Goal: Task Accomplishment & Management: Use online tool/utility

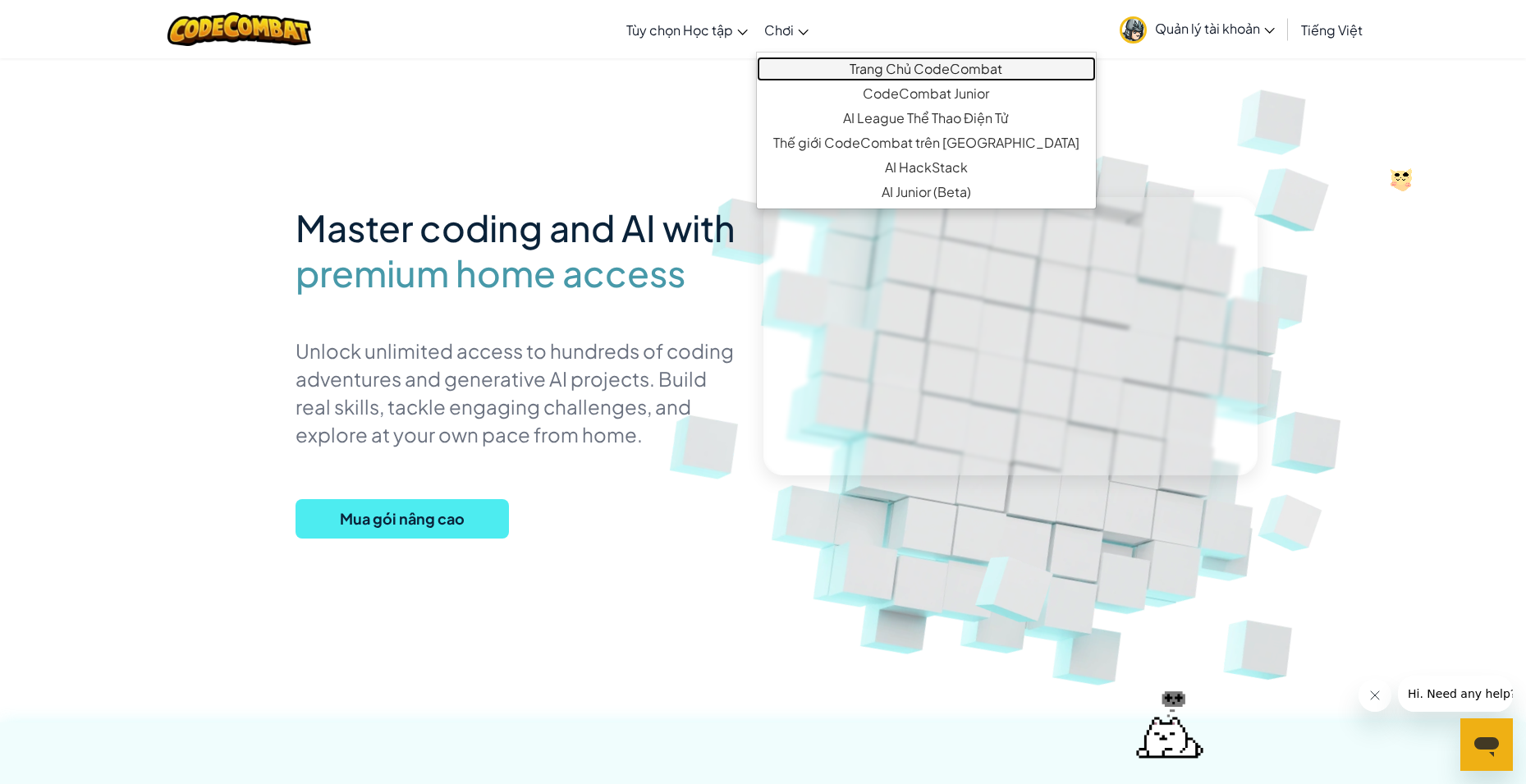
click at [808, 65] on link "Trang Chủ CodeCombat" at bounding box center [926, 69] width 339 height 25
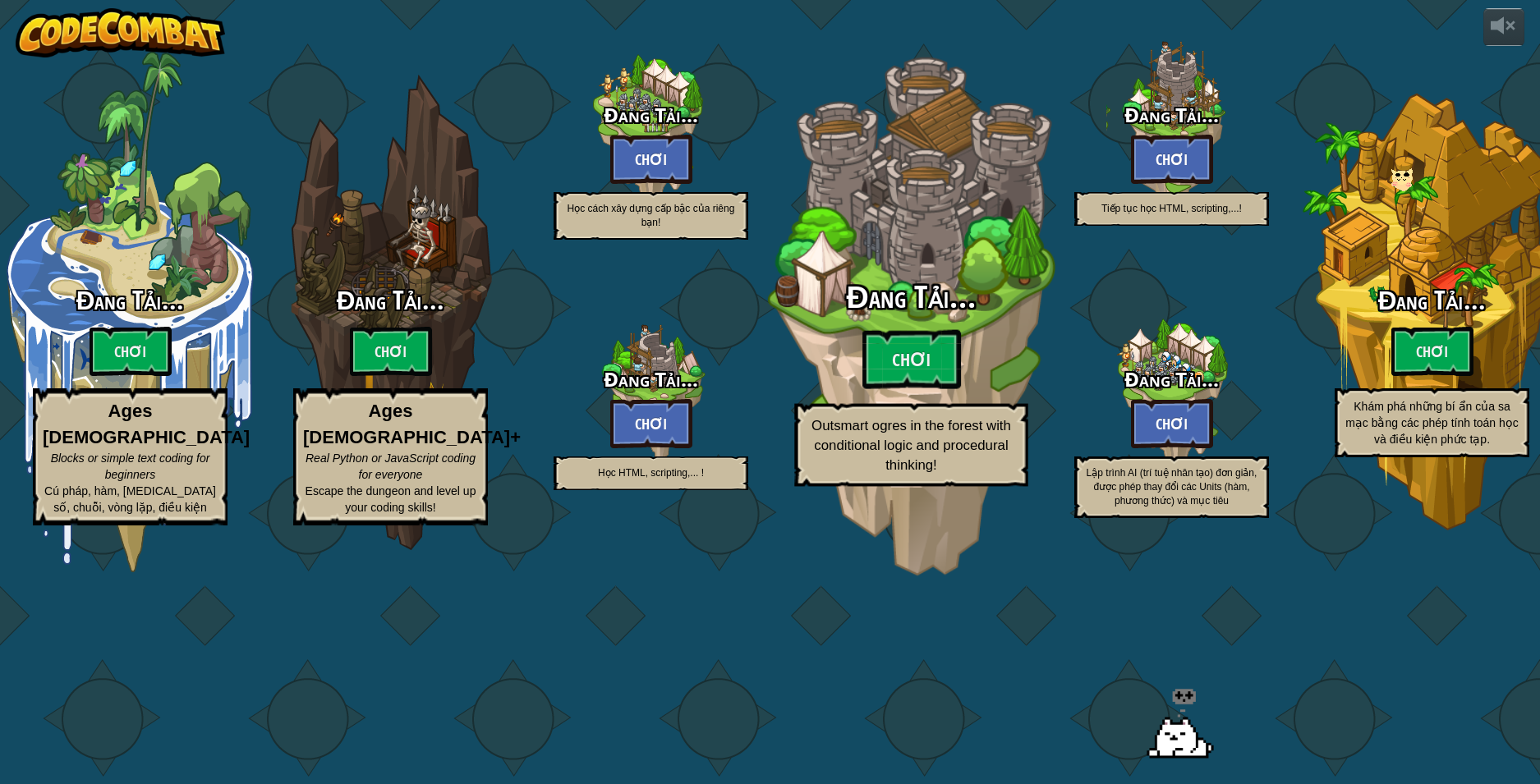
select select "vi"
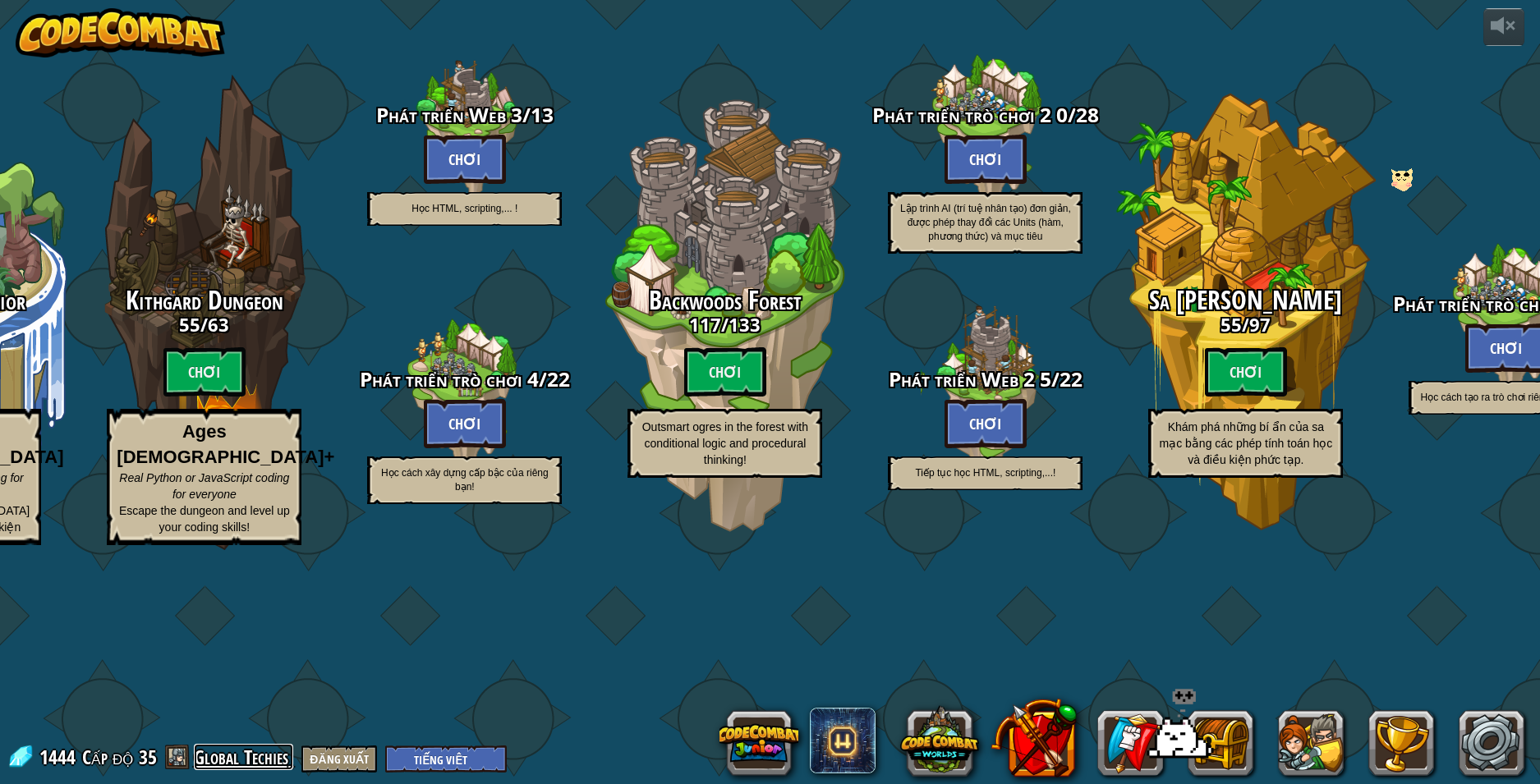
click at [270, 755] on link "Global Techies" at bounding box center [243, 756] width 99 height 26
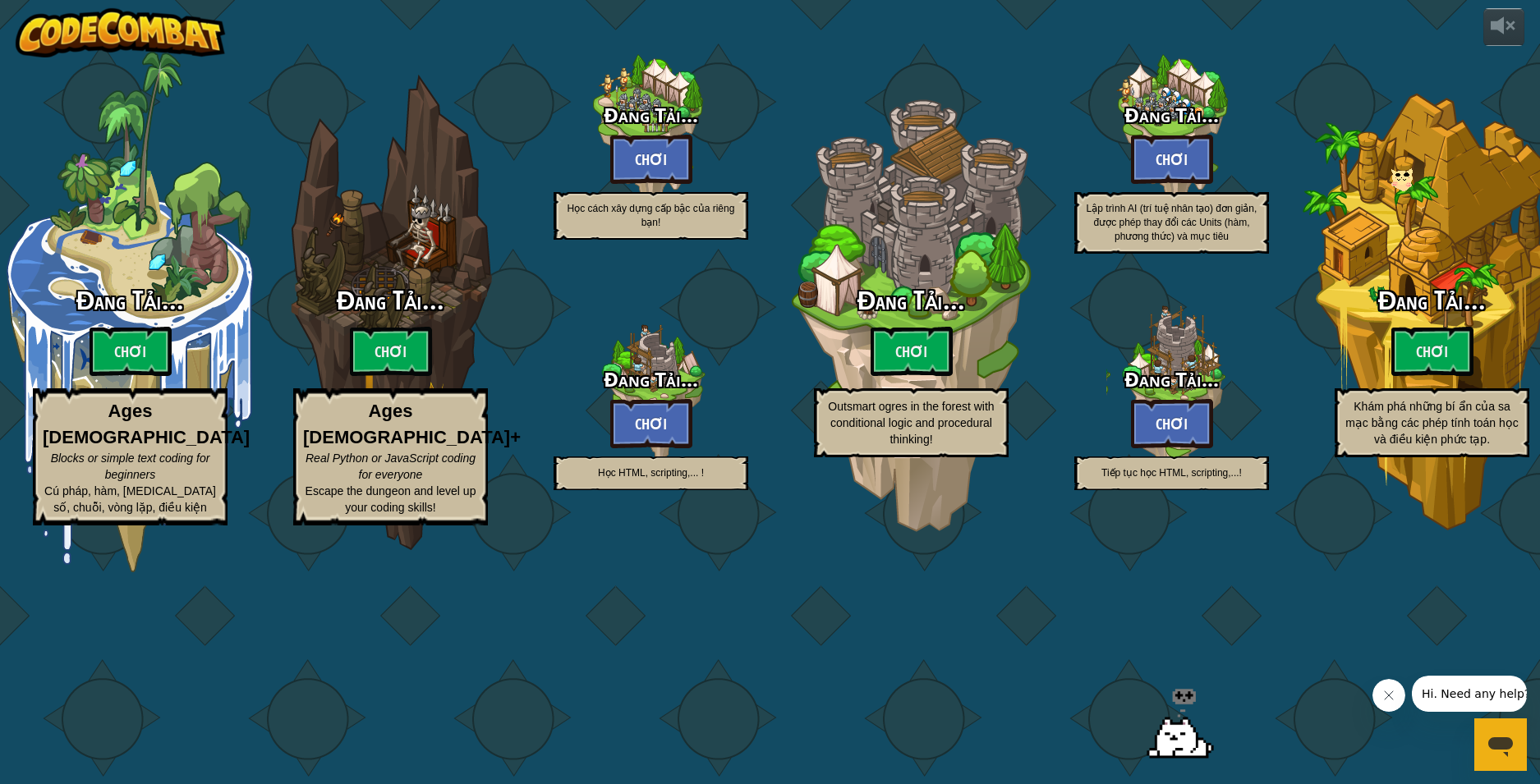
select select "vi"
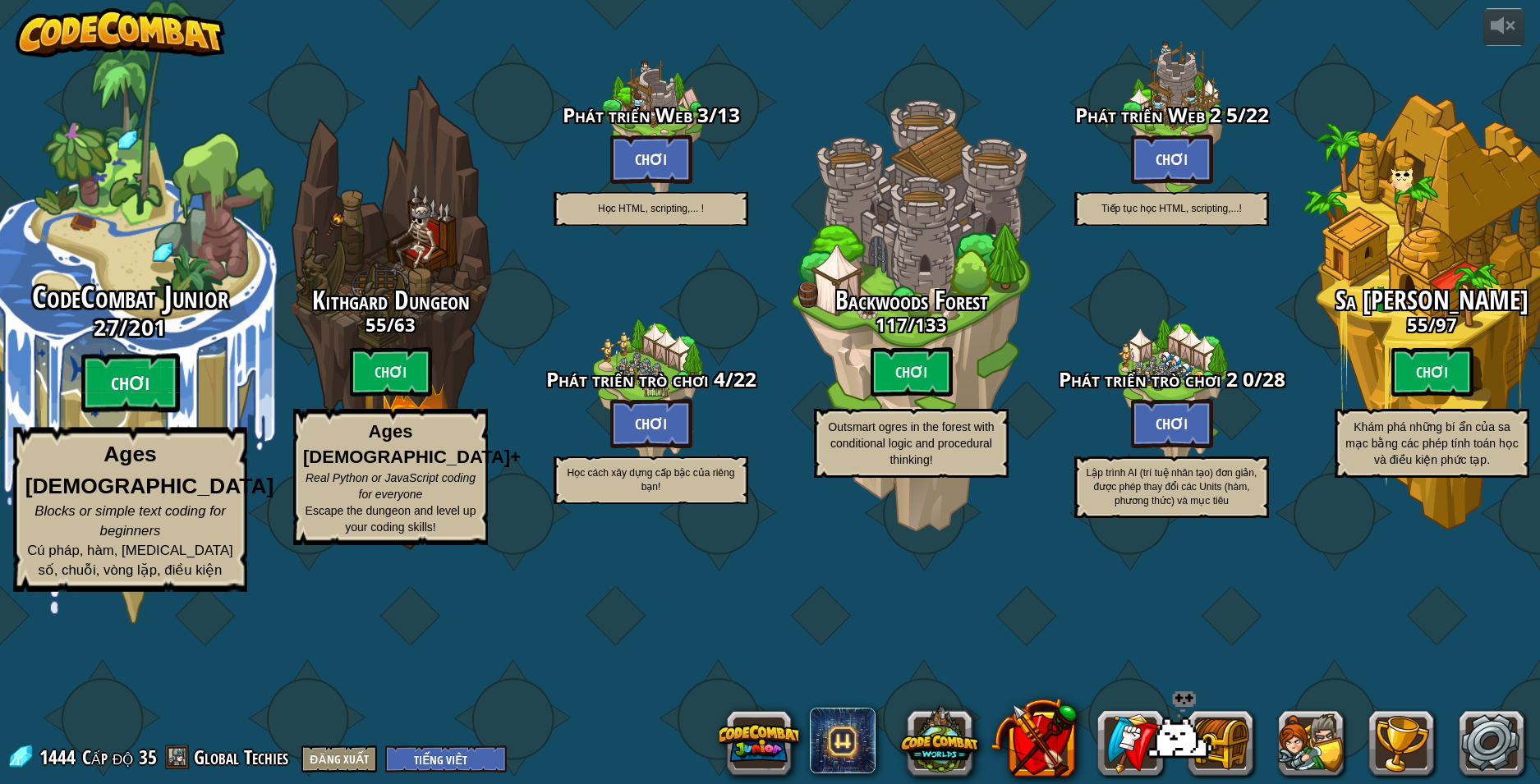
click at [125, 413] on btn "Chơi" at bounding box center [130, 384] width 98 height 59
select select "vi"
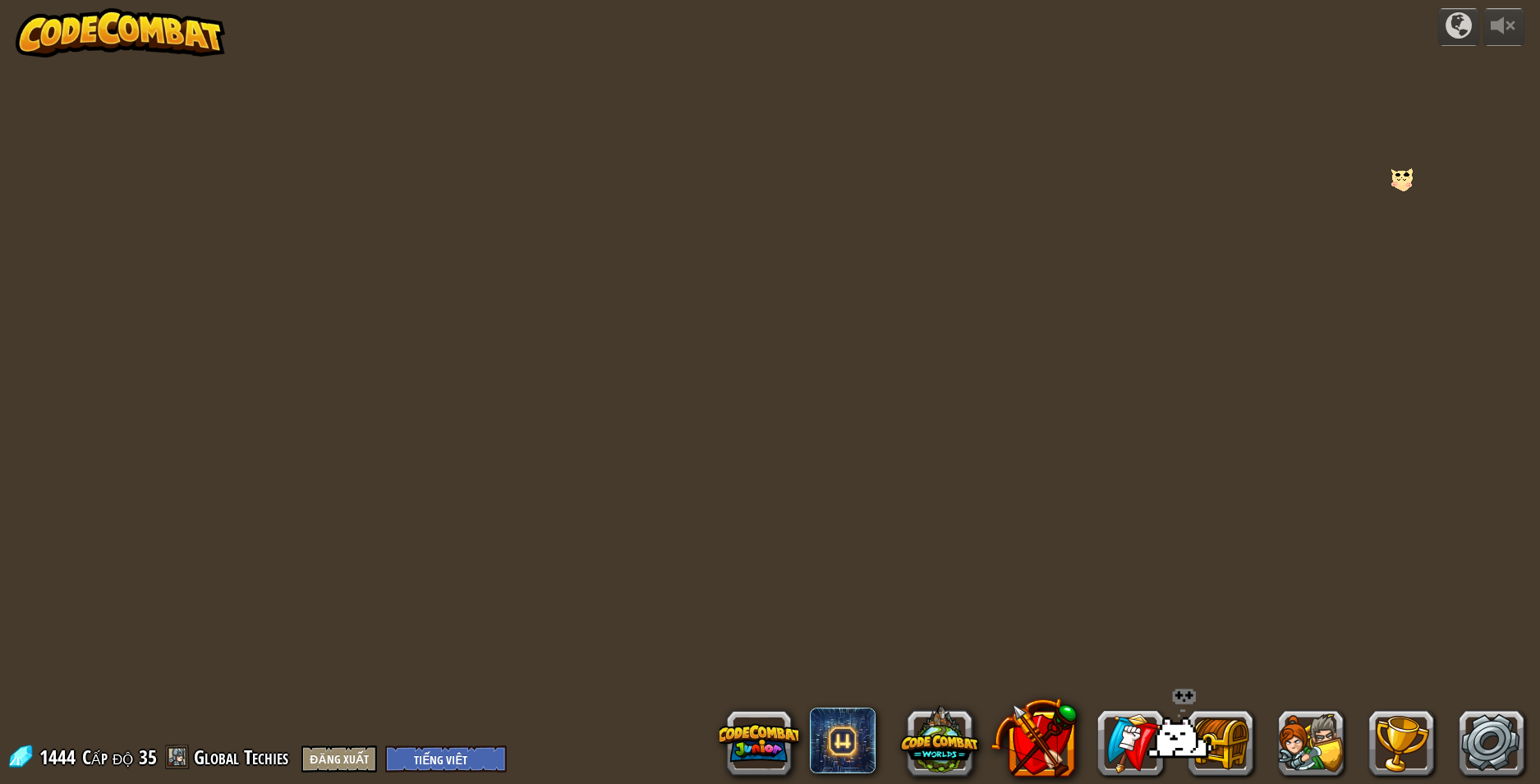
select select "vi"
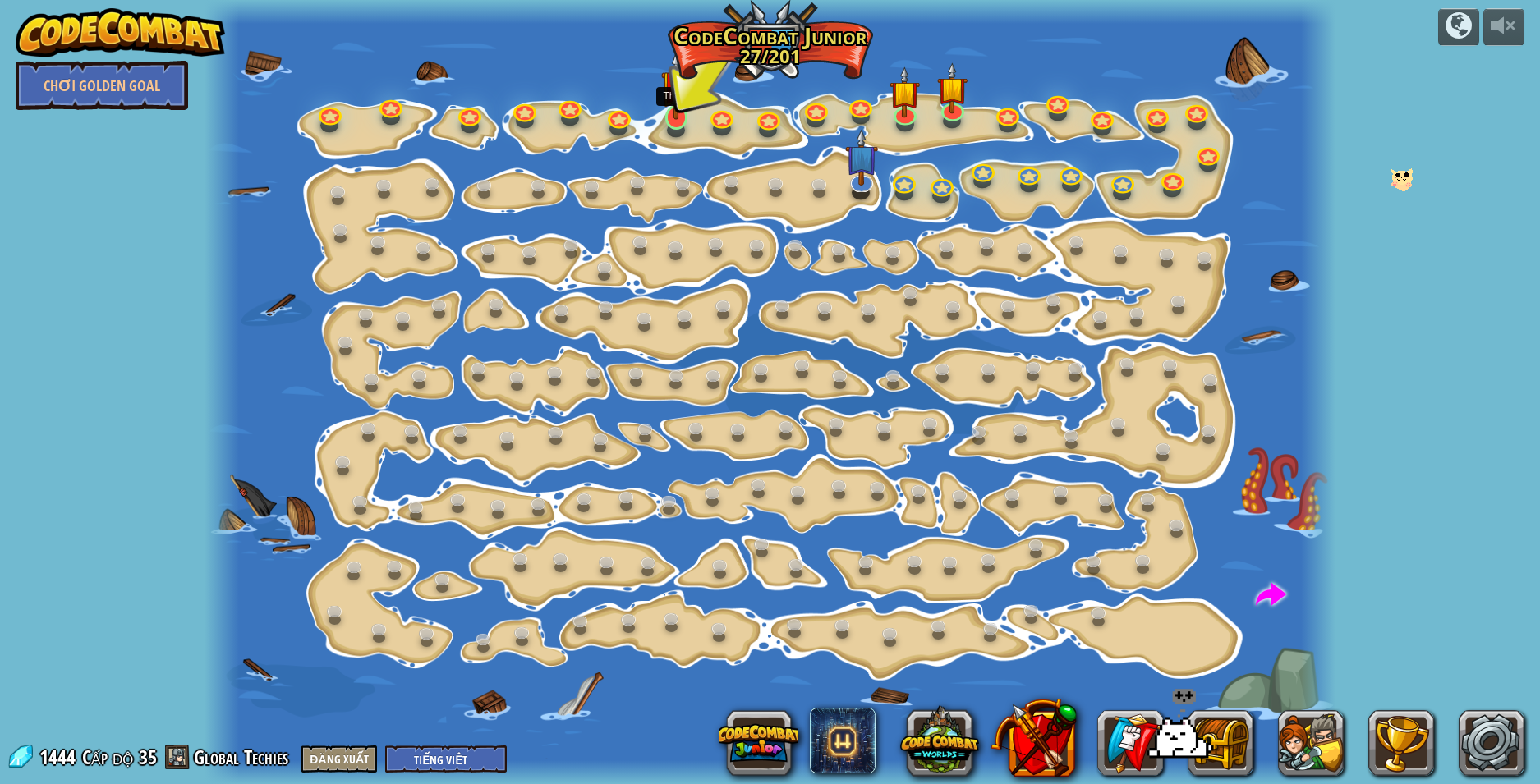
click at [678, 116] on img at bounding box center [676, 85] width 30 height 69
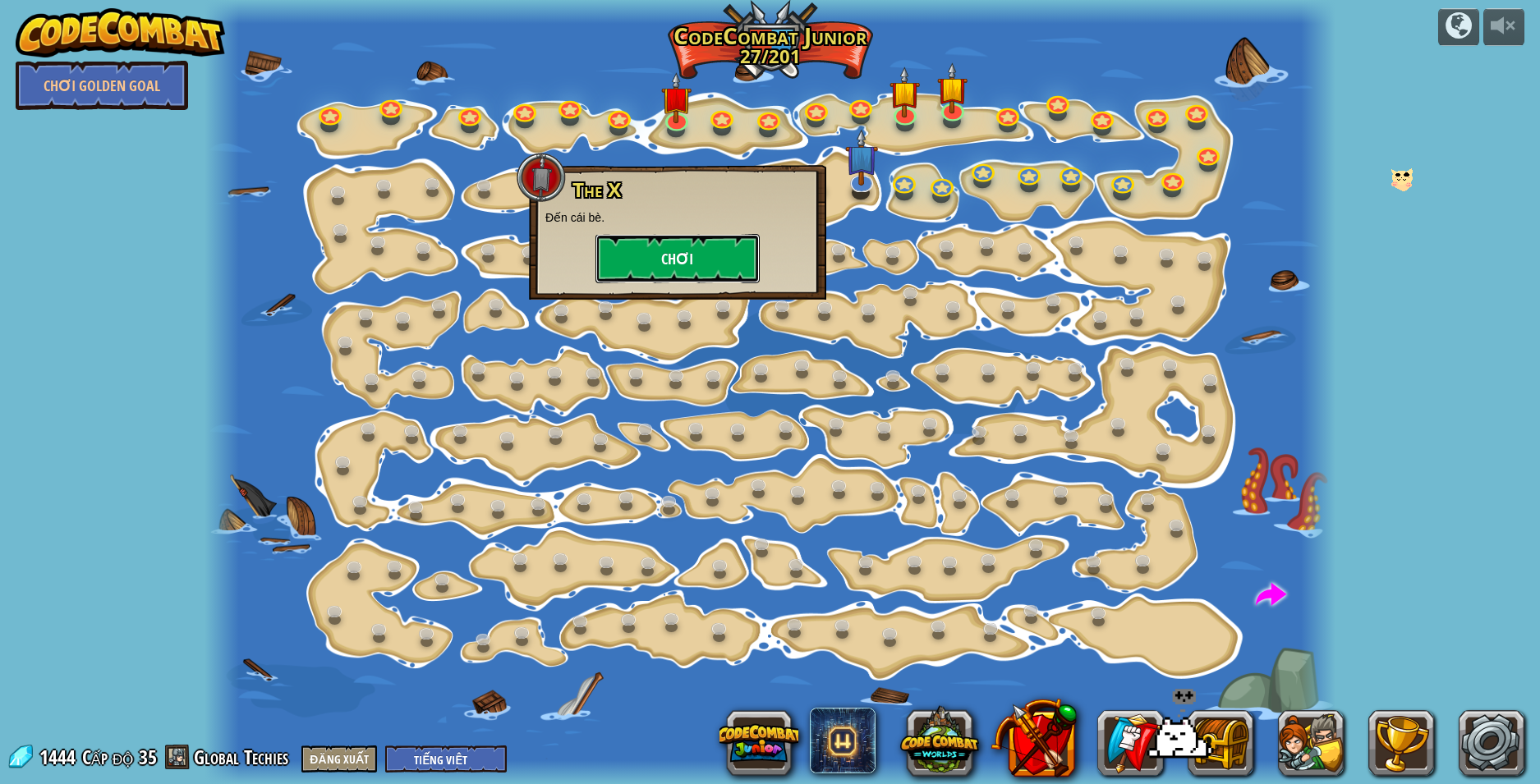
click at [688, 278] on button "Chơi" at bounding box center [678, 258] width 164 height 49
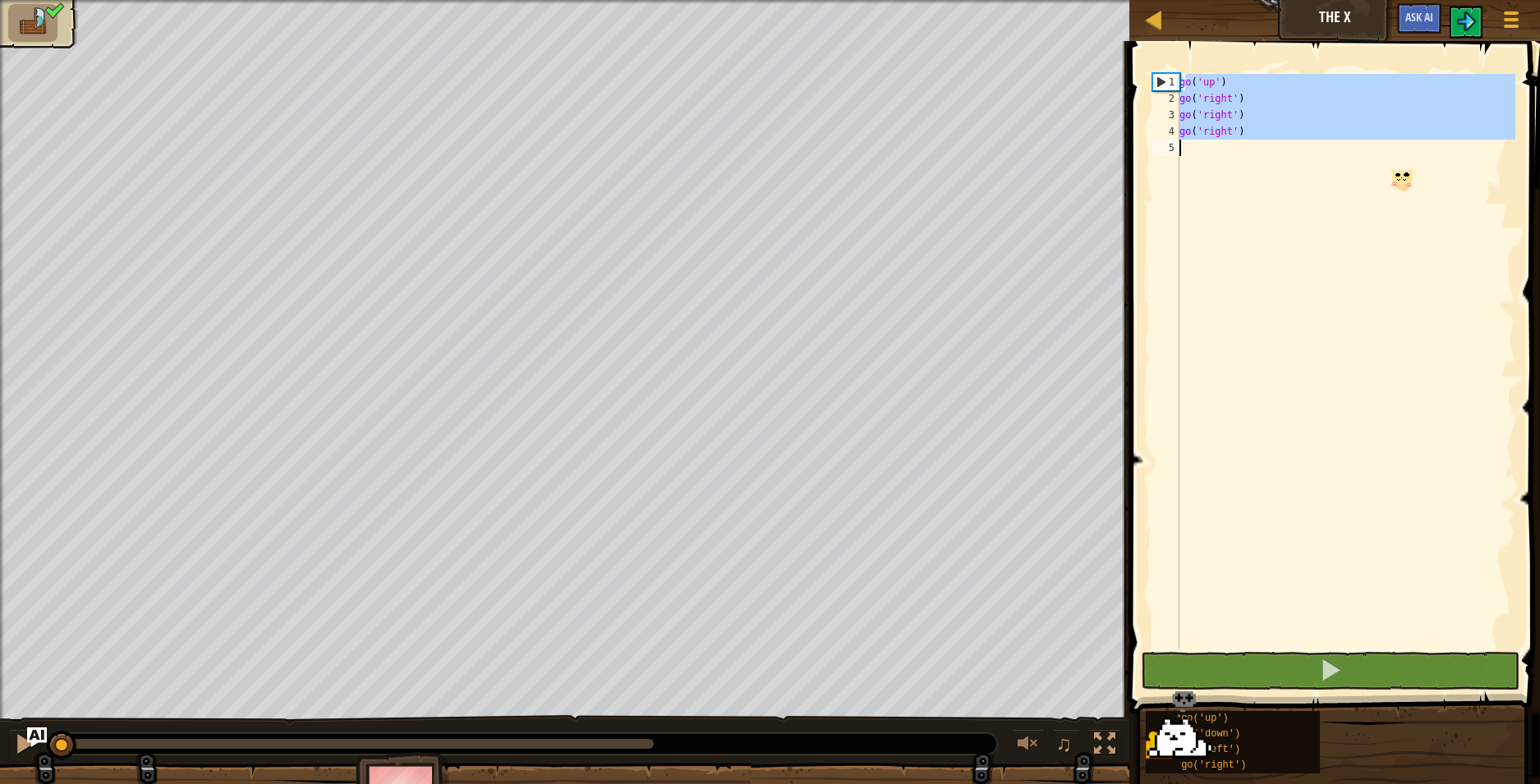
drag, startPoint x: 1184, startPoint y: 82, endPoint x: 1273, endPoint y: 141, distance: 106.8
click at [1273, 141] on div "go ( 'up' ) go ( 'right' ) go ( 'right' ) go ( 'right' )" at bounding box center [1345, 377] width 339 height 607
type textarea "g"
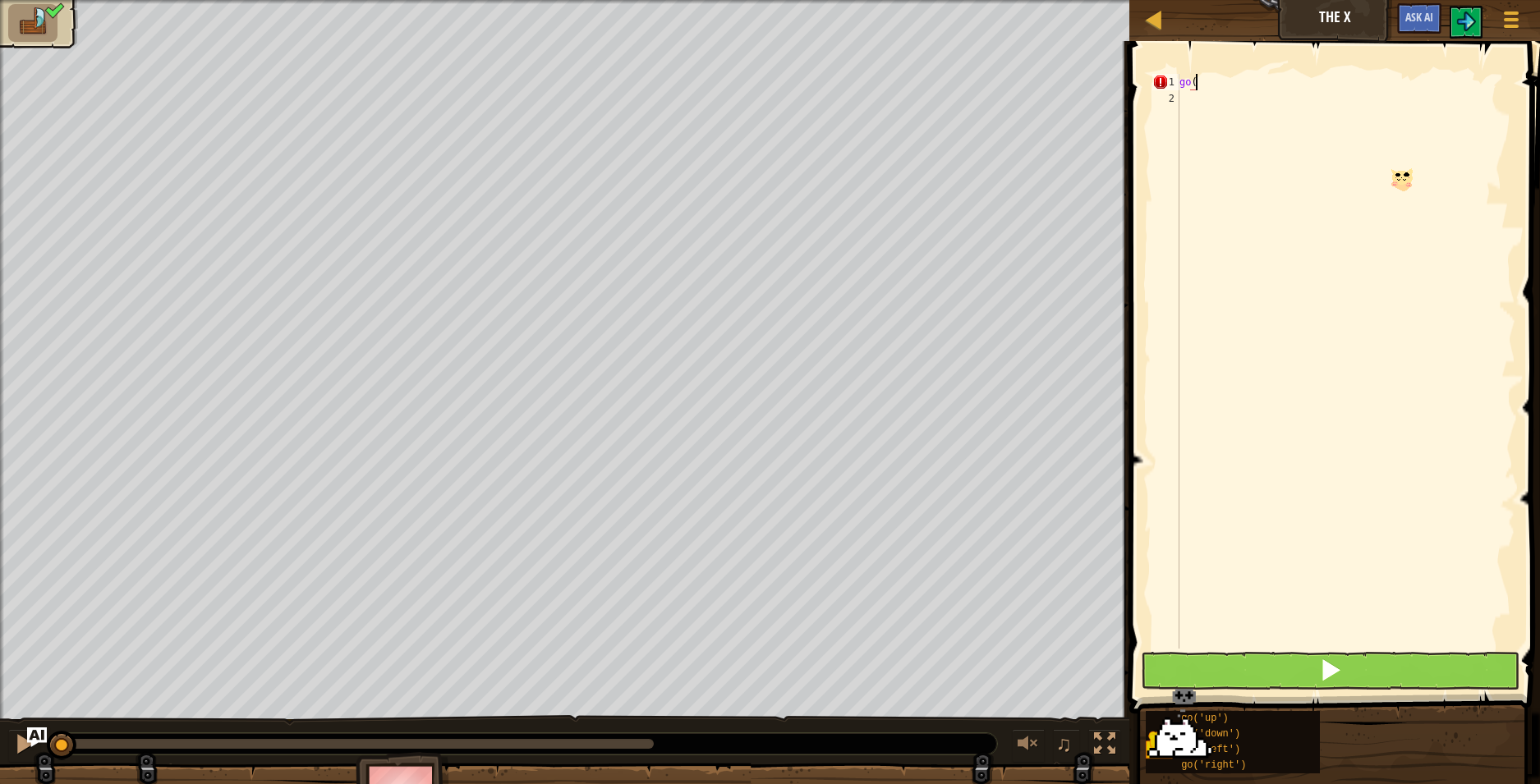
scroll to position [8, 1]
click at [1191, 81] on div "go ( u" at bounding box center [1345, 377] width 339 height 607
drag, startPoint x: 1205, startPoint y: 83, endPoint x: 1196, endPoint y: 83, distance: 9.0
click at [1196, 83] on div "go ( u" at bounding box center [1345, 377] width 339 height 607
click at [1216, 75] on div "go ( u" at bounding box center [1345, 377] width 339 height 607
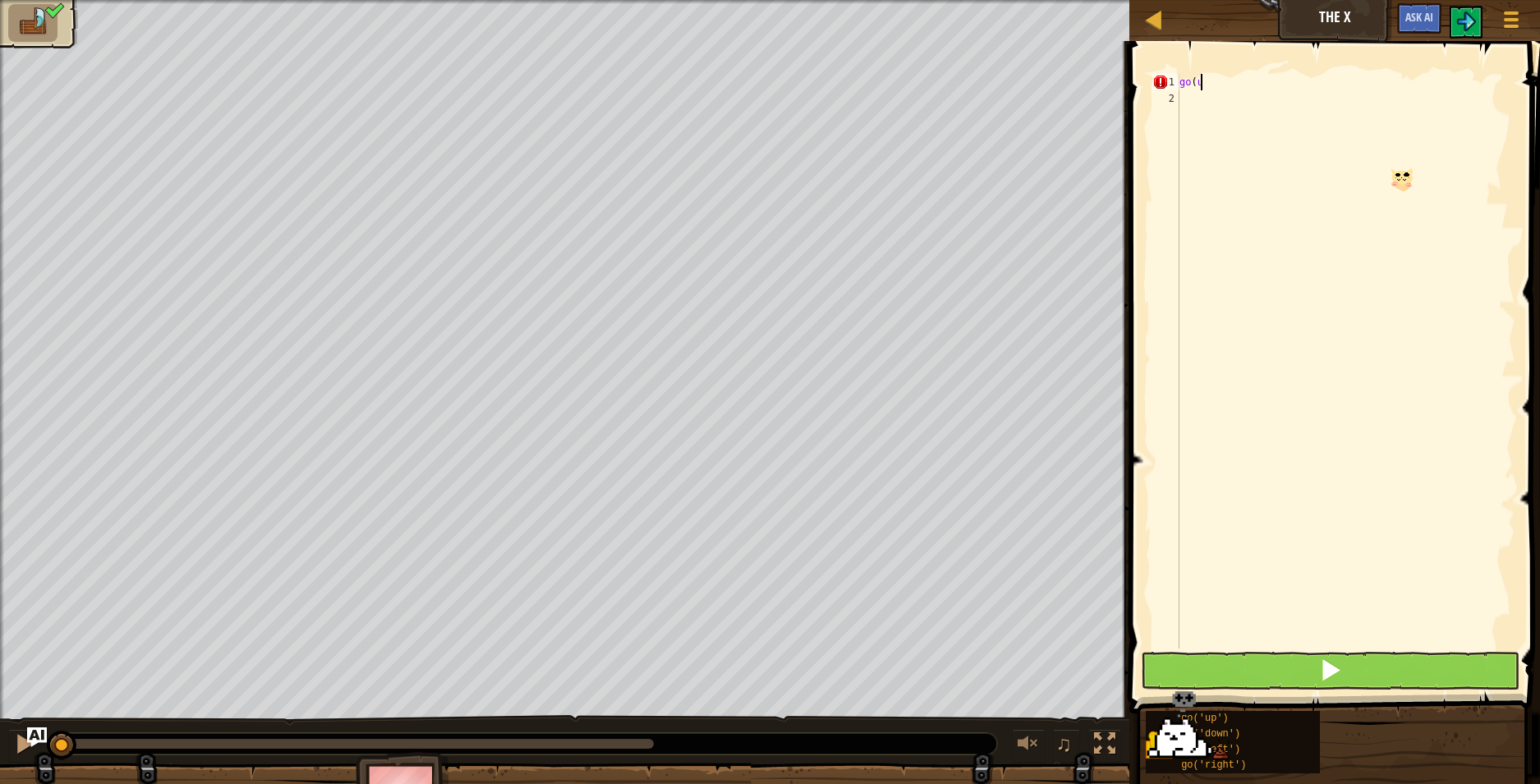
type textarea "g"
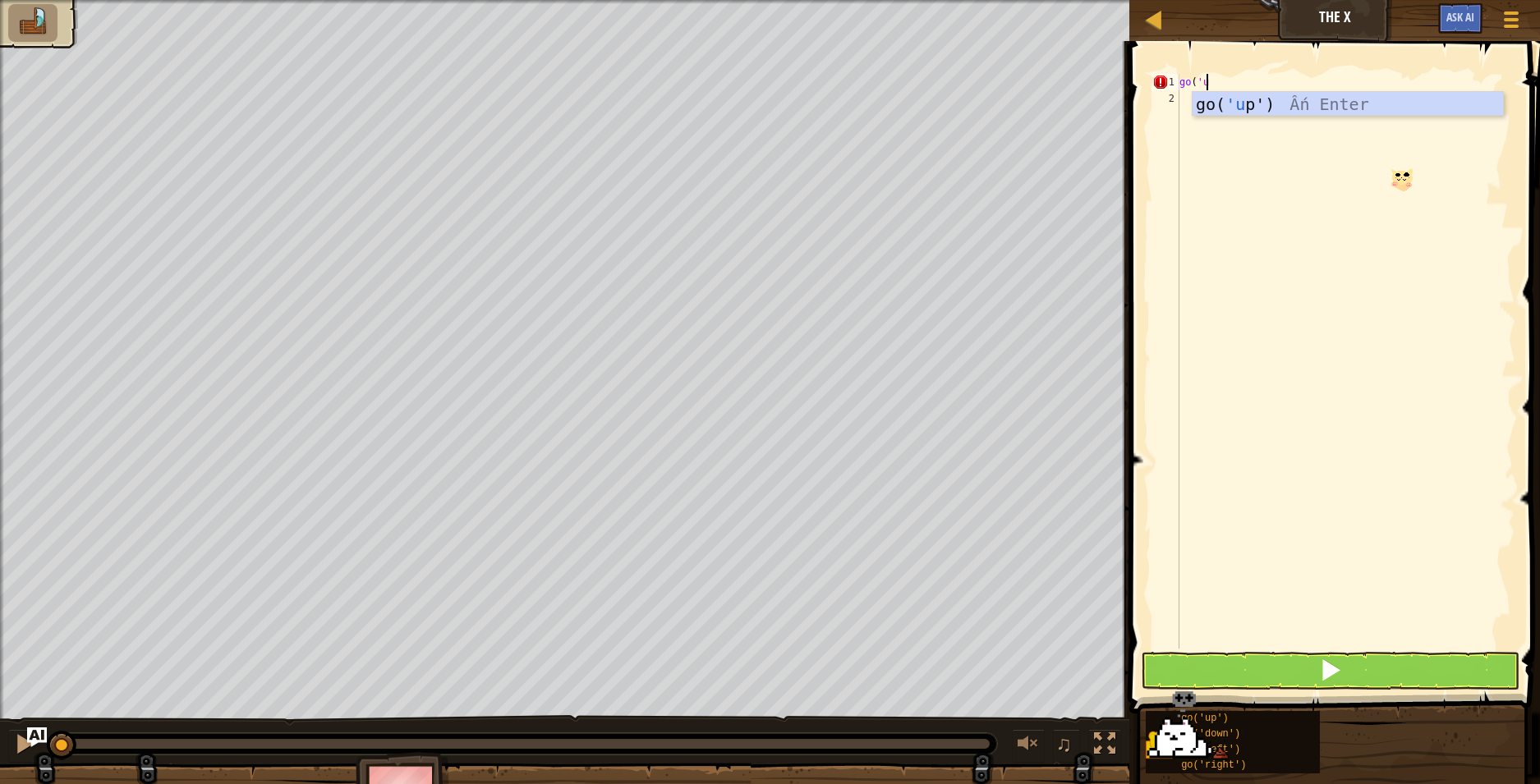
scroll to position [8, 2]
type textarea "go('up')"
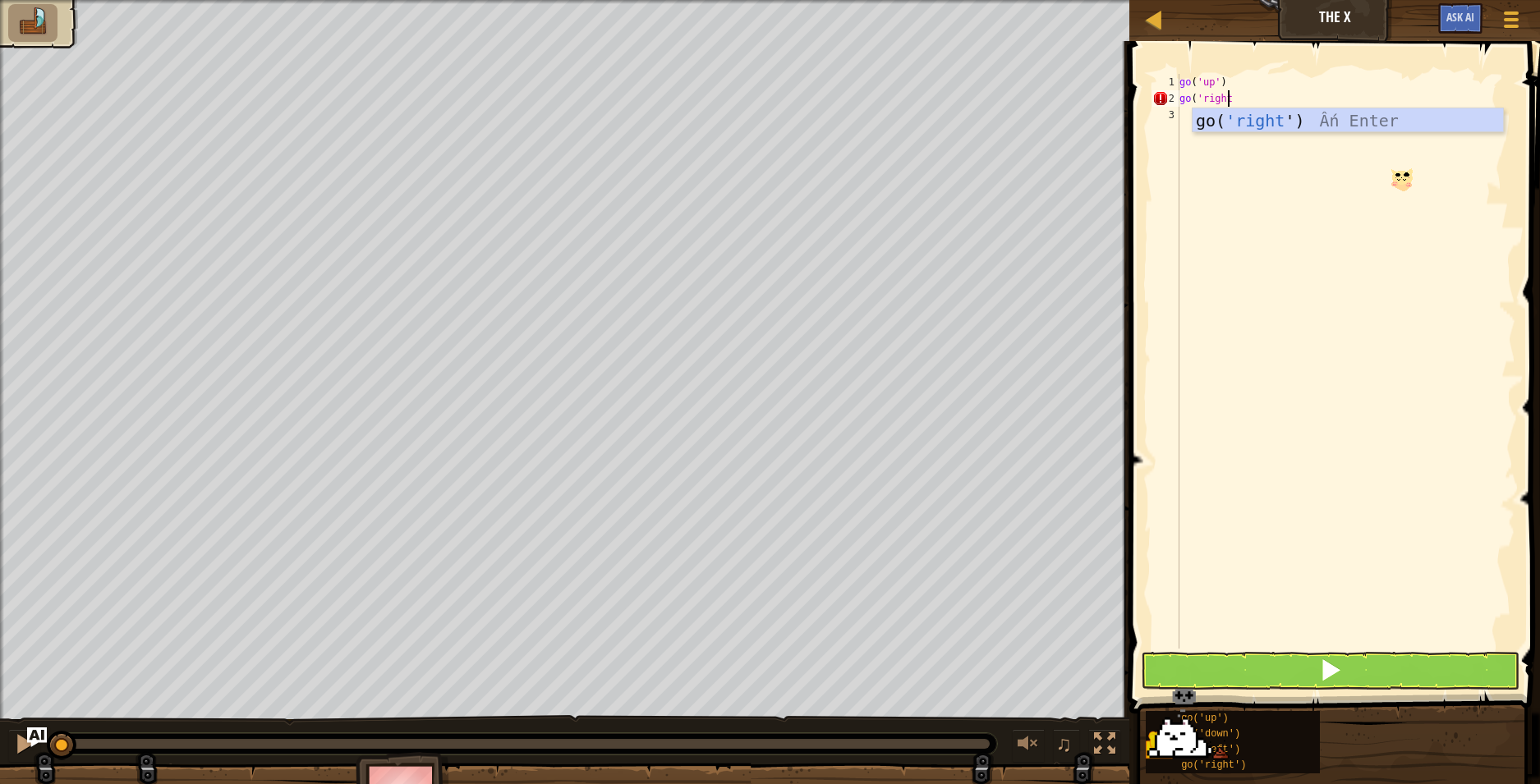
scroll to position [8, 3]
type textarea "go('right')"
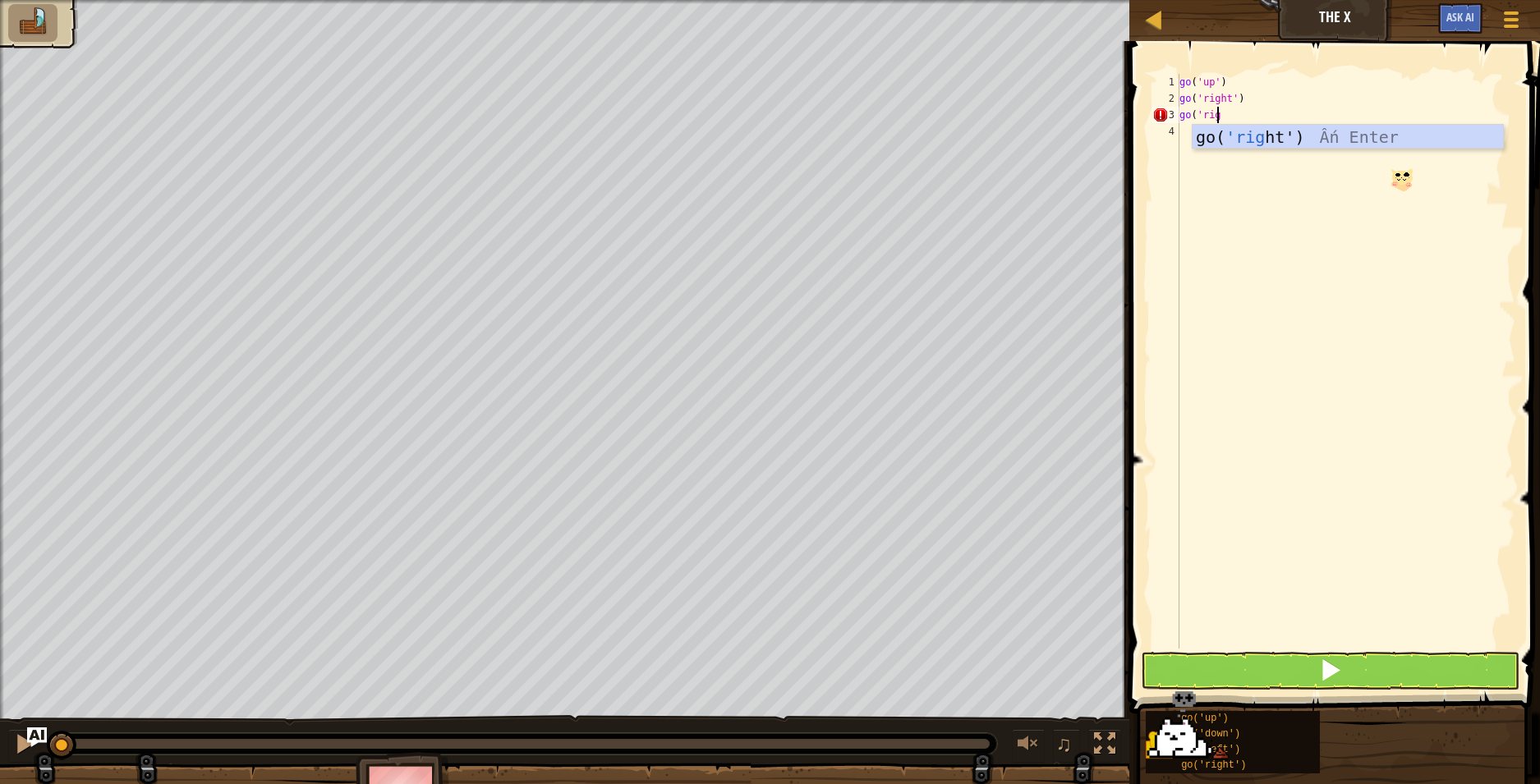
scroll to position [8, 3]
type textarea "go('right')"
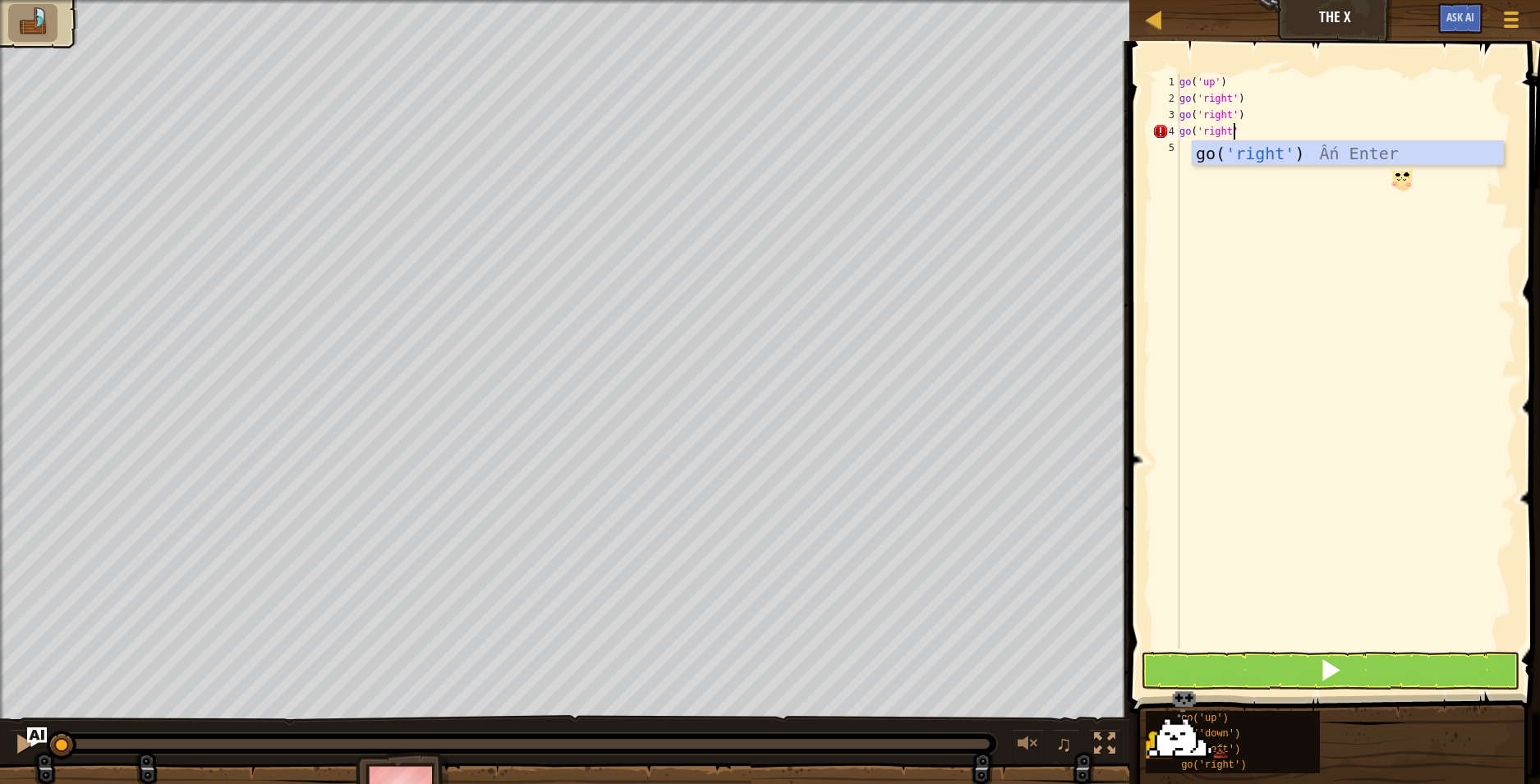
scroll to position [8, 4]
type textarea "go('right')"
click at [1349, 669] on button at bounding box center [1331, 671] width 379 height 38
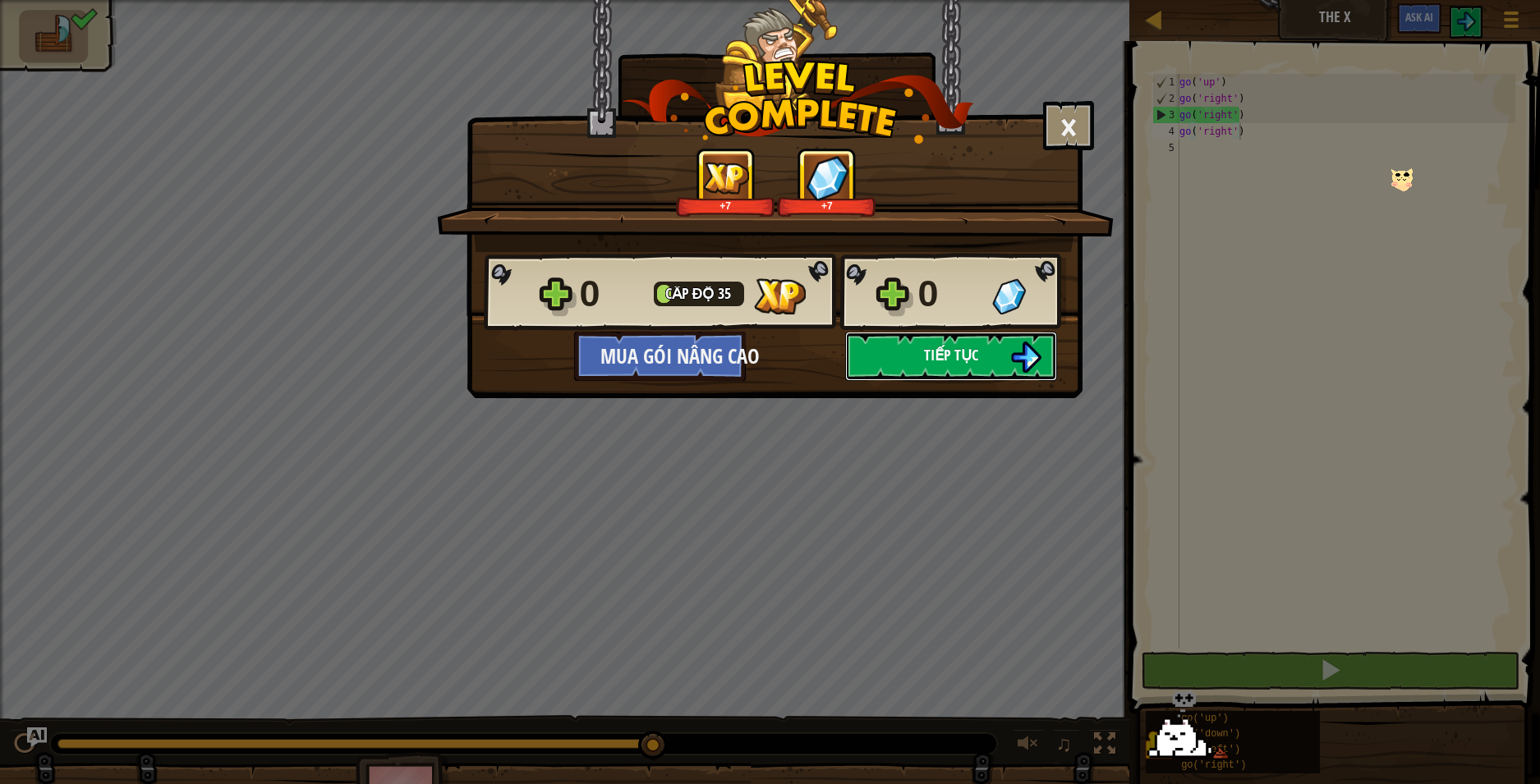
click at [976, 362] on span "Tiếp tục" at bounding box center [951, 355] width 54 height 20
